Goal: Task Accomplishment & Management: Complete application form

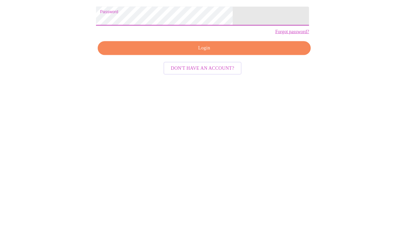
scroll to position [32, 0]
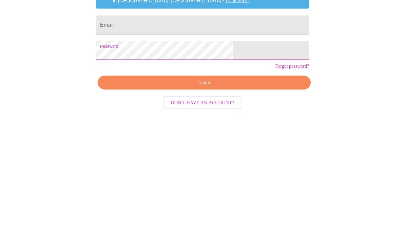
scroll to position [32, 0]
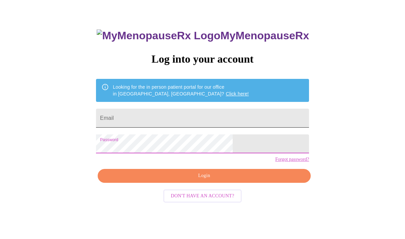
click at [210, 120] on input "Email" at bounding box center [202, 118] width 213 height 19
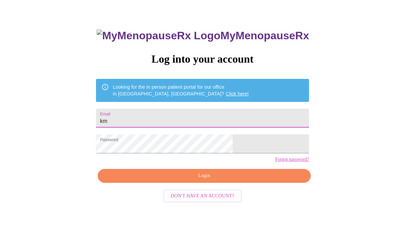
type input "kmg"
type input "[EMAIL_ADDRESS][DOMAIN_NAME]"
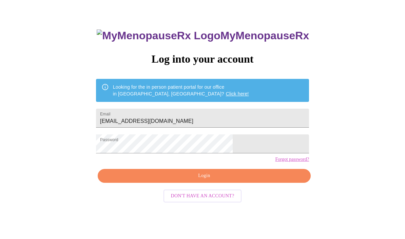
click at [236, 180] on span "Login" at bounding box center [203, 176] width 197 height 8
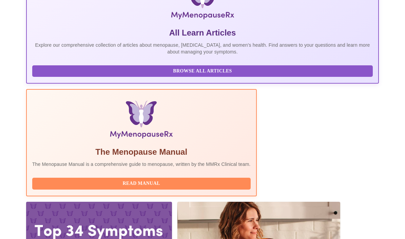
scroll to position [155, 0]
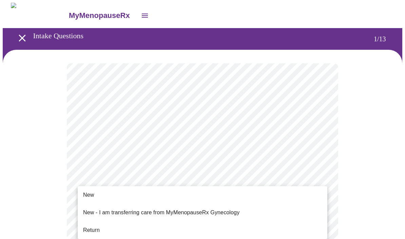
click at [129, 226] on li "Return" at bounding box center [203, 231] width 250 height 12
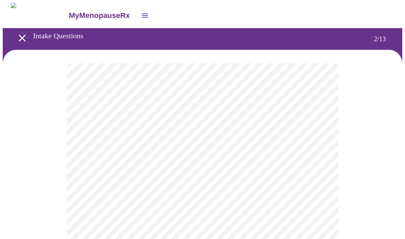
click at [311, 141] on body "MyMenopauseRx Intake Questions 2 / 13" at bounding box center [203, 237] width 400 height 469
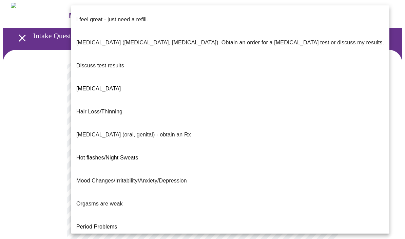
click at [147, 17] on p "I feel great - just need a refill." at bounding box center [112, 20] width 72 height 8
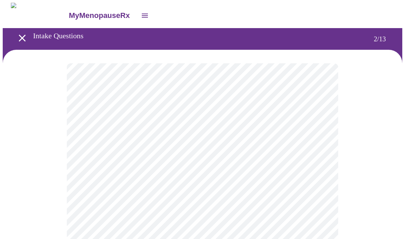
click at [193, 203] on body "MyMenopauseRx Intake Questions 2 / 13" at bounding box center [203, 236] width 400 height 466
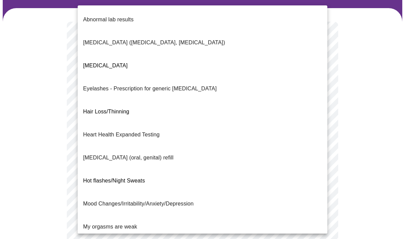
scroll to position [47, 0]
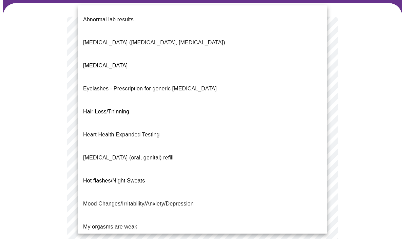
click at [362, 124] on div at bounding box center [202, 119] width 405 height 239
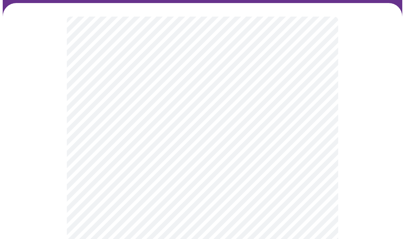
click at [362, 124] on div "Abnormal lab results [MEDICAL_DATA] ([MEDICAL_DATA], [MEDICAL_DATA]) [MEDICAL_D…" at bounding box center [202, 119] width 405 height 239
click at [284, 156] on body "MyMenopauseRx Intake Questions 2 / 13" at bounding box center [203, 189] width 400 height 466
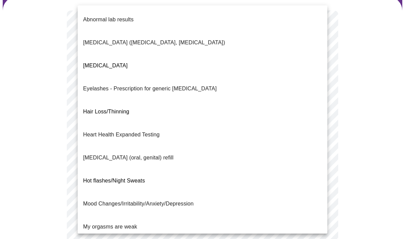
scroll to position [0, 0]
click at [179, 200] on p "Mood Changes/Irritability/Anxiety/Depression" at bounding box center [138, 204] width 111 height 8
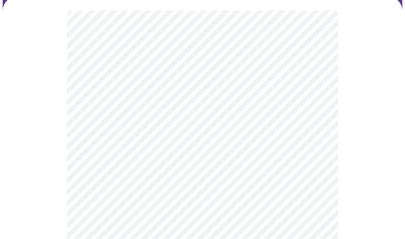
click at [234, 215] on body "MyMenopauseRx Intake Questions 2 / 13" at bounding box center [203, 181] width 400 height 462
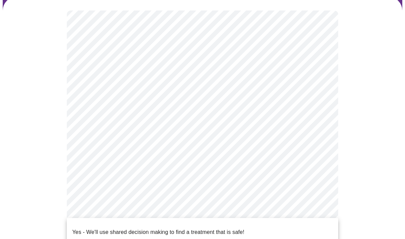
click at [166, 229] on p "Yes - We'll use shared decision making to find a treatment that is safe!" at bounding box center [158, 233] width 172 height 8
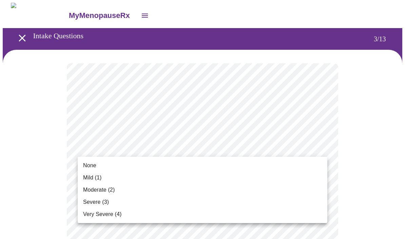
click at [110, 166] on li "None" at bounding box center [203, 166] width 250 height 12
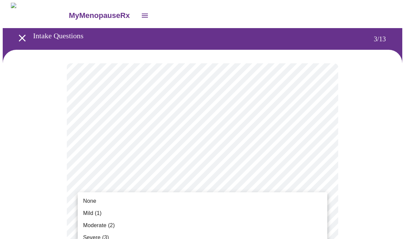
click at [110, 198] on li "None" at bounding box center [203, 201] width 250 height 12
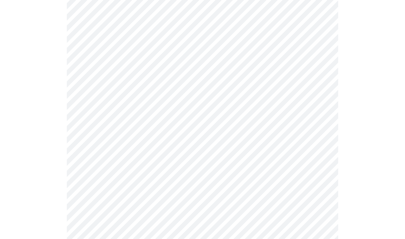
scroll to position [107, 0]
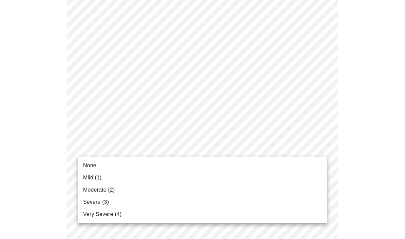
click at [113, 193] on span "Moderate (2)" at bounding box center [99, 190] width 32 height 8
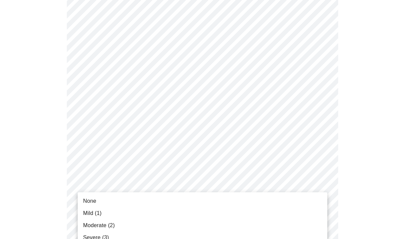
click at [108, 215] on li "Mild (1)" at bounding box center [203, 214] width 250 height 12
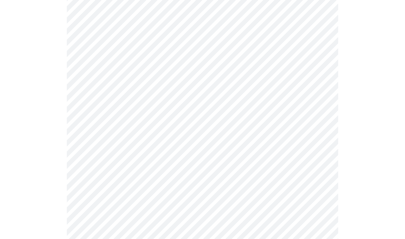
scroll to position [211, 0]
click at [170, 142] on body "MyMenopauseRx Intake Questions 3 / 13" at bounding box center [203, 223] width 400 height 862
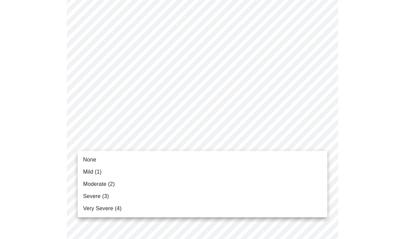
click at [123, 171] on li "Mild (1)" at bounding box center [203, 172] width 250 height 12
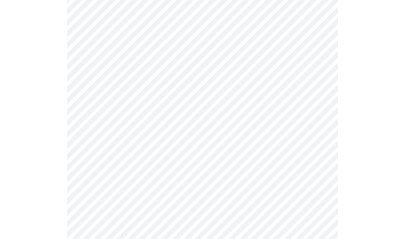
scroll to position [246, 0]
click at [261, 151] on body "MyMenopauseRx Intake Questions 3 / 13" at bounding box center [203, 183] width 400 height 853
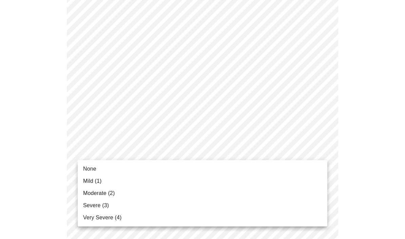
click at [112, 180] on li "Mild (1)" at bounding box center [203, 181] width 250 height 12
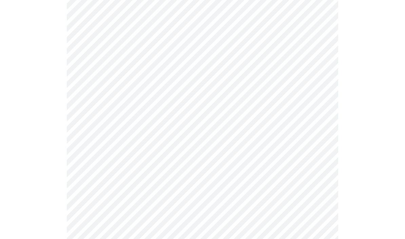
scroll to position [295, 0]
click at [236, 159] on body "MyMenopauseRx Intake Questions 3 / 13" at bounding box center [203, 128] width 400 height 843
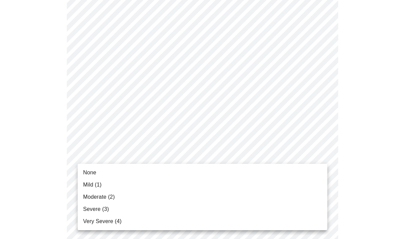
click at [112, 183] on li "Mild (1)" at bounding box center [203, 185] width 250 height 12
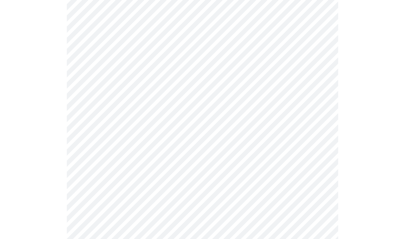
scroll to position [328, 0]
click at [218, 176] on body "MyMenopauseRx Intake Questions 3 / 13" at bounding box center [203, 91] width 400 height 834
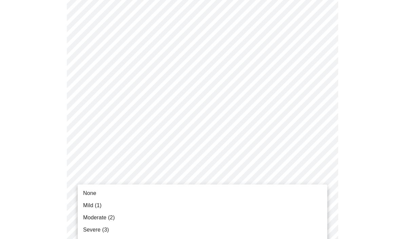
click at [126, 209] on li "Mild (1)" at bounding box center [203, 206] width 250 height 12
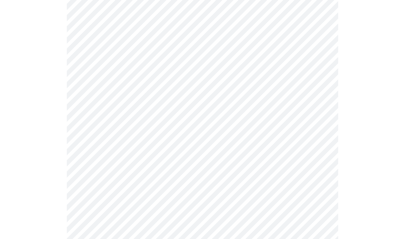
scroll to position [423, 0]
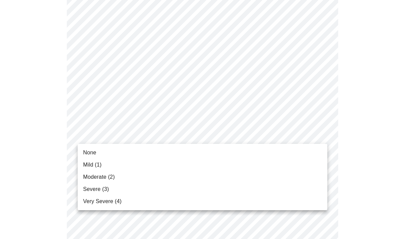
click at [114, 152] on li "None" at bounding box center [203, 153] width 250 height 12
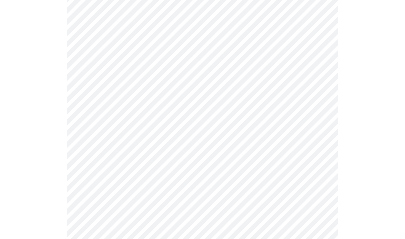
scroll to position [462, 0]
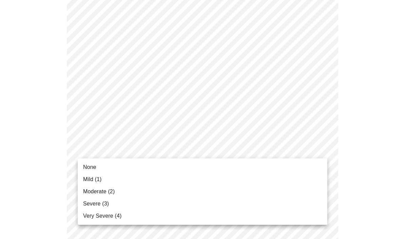
click at [114, 181] on li "Mild (1)" at bounding box center [203, 180] width 250 height 12
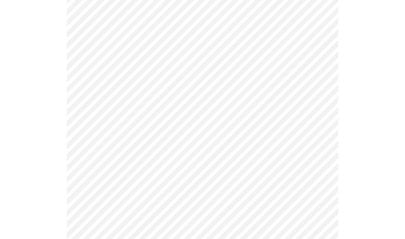
scroll to position [491, 0]
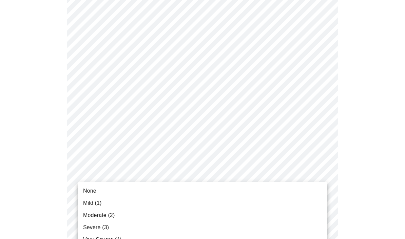
click at [124, 190] on li "None" at bounding box center [203, 191] width 250 height 12
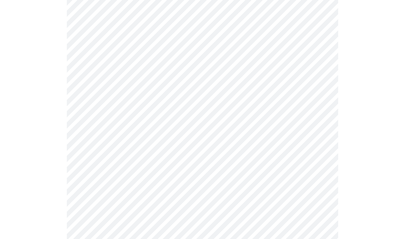
scroll to position [533, 0]
click at [298, 154] on body "MyMenopauseRx Intake Questions 4 / 13" at bounding box center [203, 76] width 400 height 668
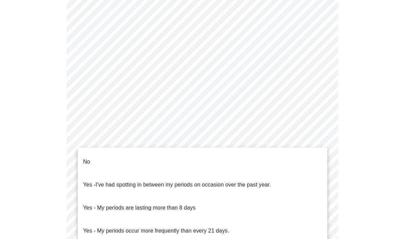
click at [122, 156] on li "No" at bounding box center [203, 162] width 250 height 23
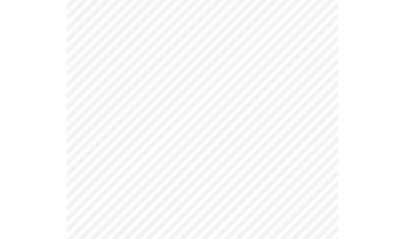
click at [247, 206] on body "MyMenopauseRx Intake Questions 4 / 13" at bounding box center [203, 74] width 400 height 664
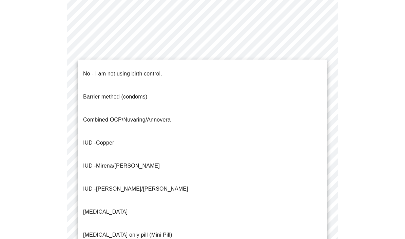
click at [173, 68] on li "No - I am not using birth control." at bounding box center [203, 73] width 250 height 23
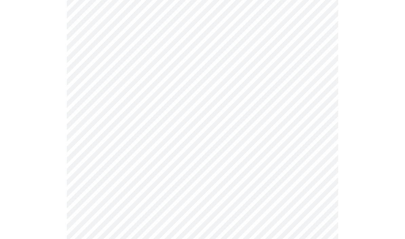
scroll to position [355, 0]
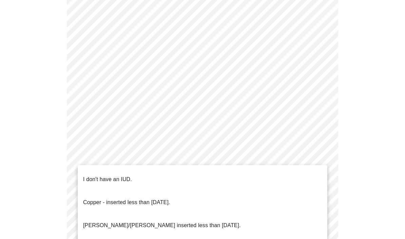
click at [134, 174] on li "I don't have an IUD." at bounding box center [203, 179] width 250 height 23
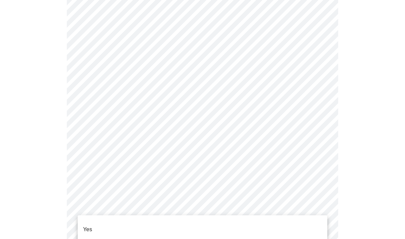
click at [137, 225] on li "Yes" at bounding box center [203, 229] width 250 height 23
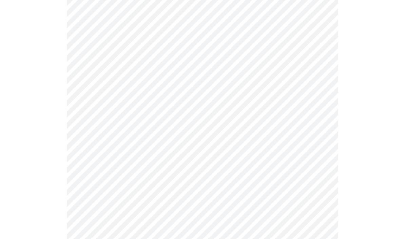
scroll to position [87, 0]
click at [312, 154] on body "MyMenopauseRx Intake Questions 5 / 13" at bounding box center [203, 166] width 400 height 501
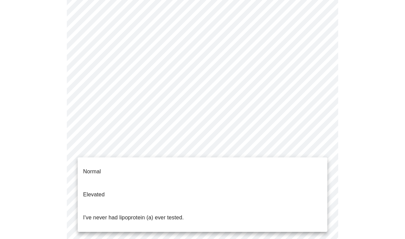
click at [173, 209] on span "I've never had lipoprotein (a) ever tested." at bounding box center [133, 218] width 101 height 19
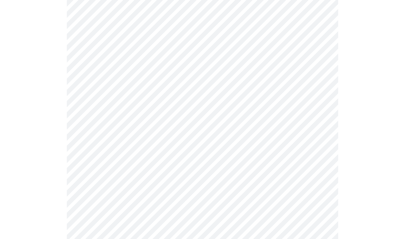
scroll to position [1743, 0]
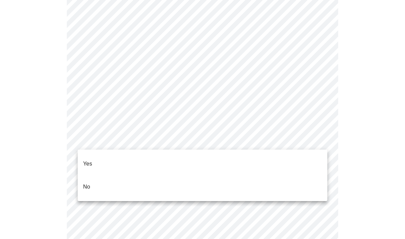
click at [139, 176] on li "No" at bounding box center [203, 187] width 250 height 23
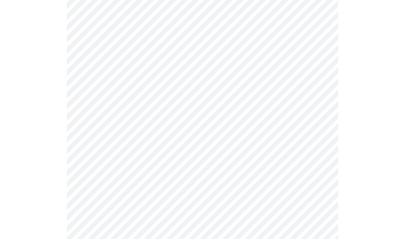
scroll to position [340, 0]
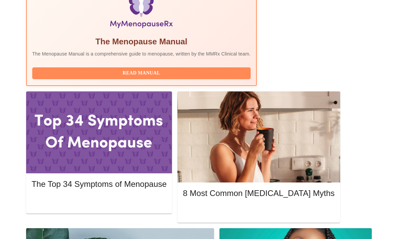
scroll to position [230, 0]
